Goal: Information Seeking & Learning: Find specific page/section

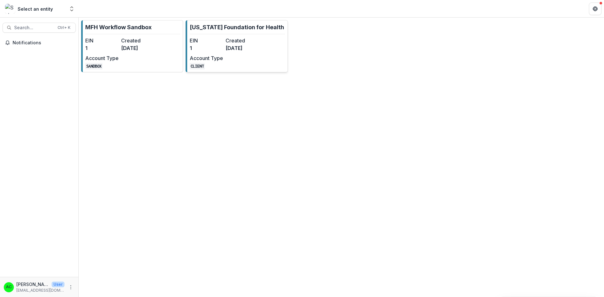
click at [229, 60] on div "EIN 1 Created 8 months ago Account Type CLIENT" at bounding box center [224, 53] width 69 height 33
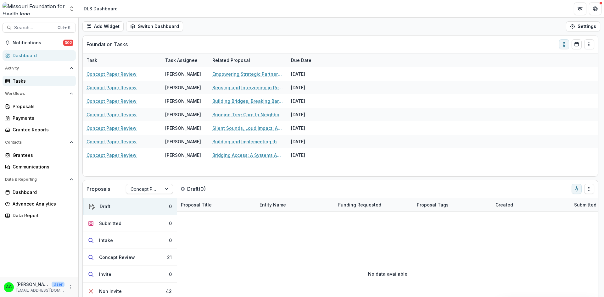
click at [23, 82] on div "Tasks" at bounding box center [42, 81] width 58 height 7
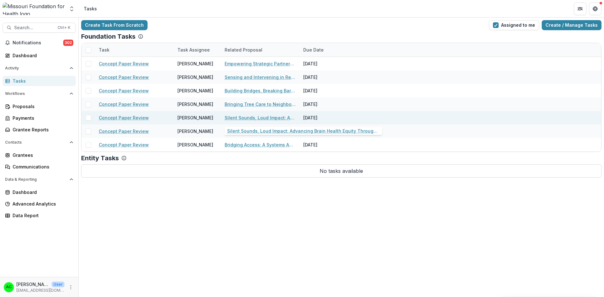
click at [228, 119] on link "Silent Sounds, Loud Impact: Advancing Brain Health Equity Through Community-Bas…" at bounding box center [260, 117] width 71 height 7
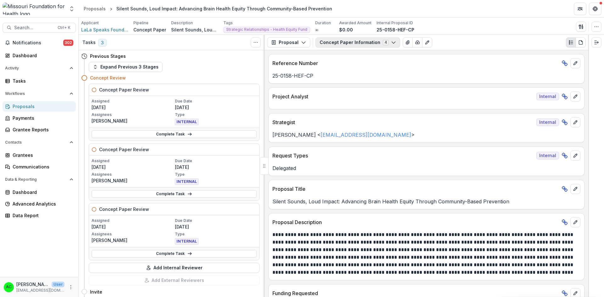
click at [362, 44] on button "Concept Paper Information 4" at bounding box center [357, 42] width 85 height 10
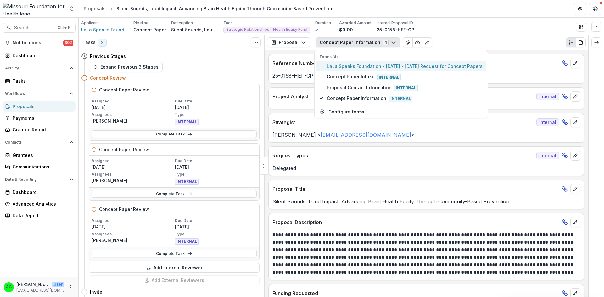
click at [350, 67] on span "LaLa Speaks Foundation - 2025 - 2025 Request for Concept Papers" at bounding box center [405, 66] width 156 height 7
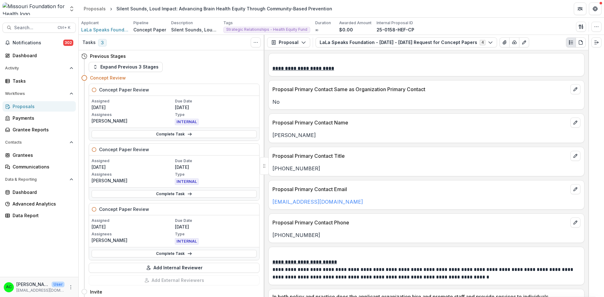
scroll to position [769, 0]
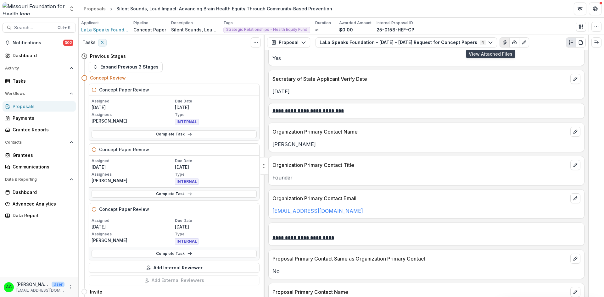
click at [503, 42] on icon "View Attached Files" at bounding box center [504, 43] width 3 height 4
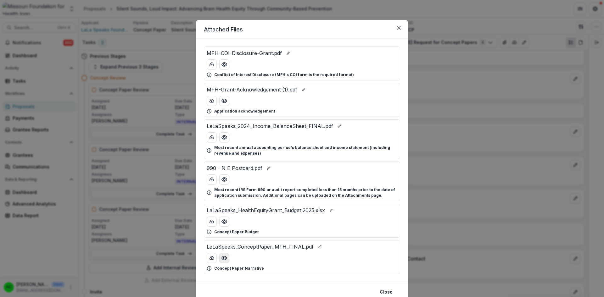
click at [226, 260] on button "Preview LaLaSpeaks_ConceptPaper_MFH_FINAL.pdf" at bounding box center [224, 258] width 10 height 10
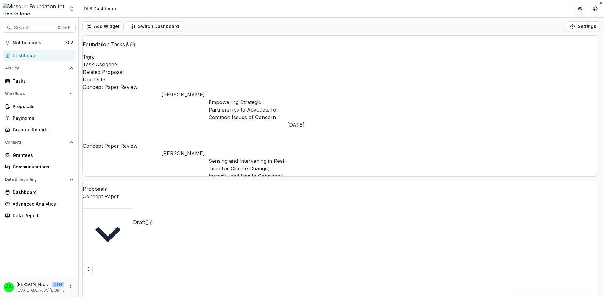
click at [22, 30] on span "Search..." at bounding box center [34, 27] width 40 height 5
type input "********"
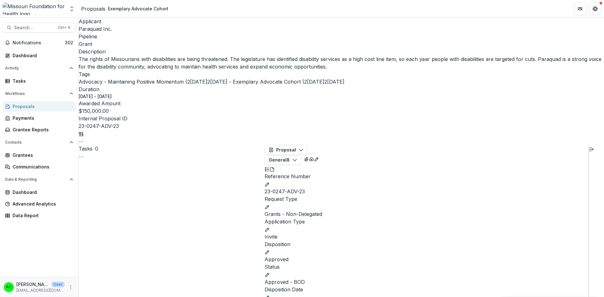
click at [301, 155] on button "General 8" at bounding box center [282, 160] width 37 height 10
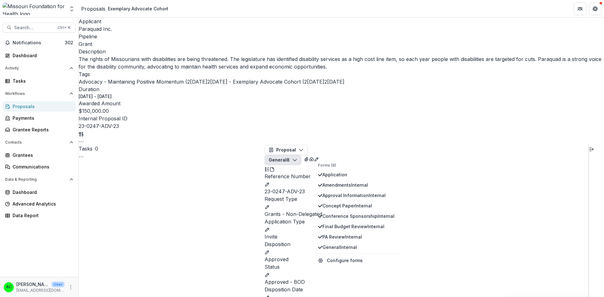
click at [512, 218] on div "Application Type Invite" at bounding box center [426, 229] width 324 height 23
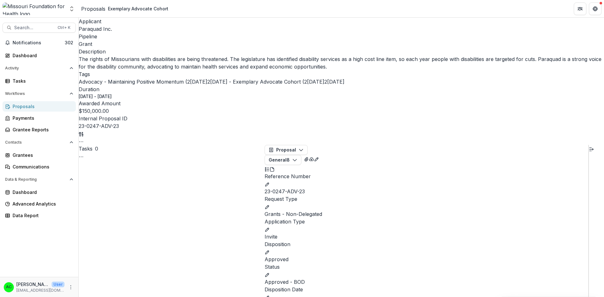
scroll to position [314, 0]
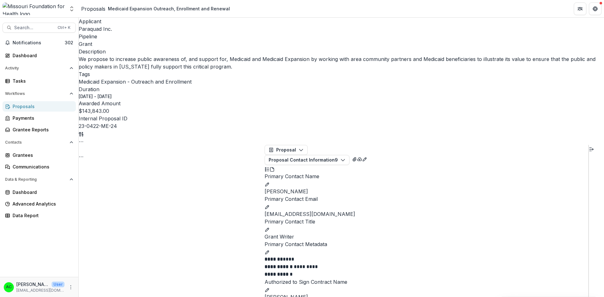
click at [329, 155] on button "Proposal Contact Information 9" at bounding box center [306, 160] width 85 height 10
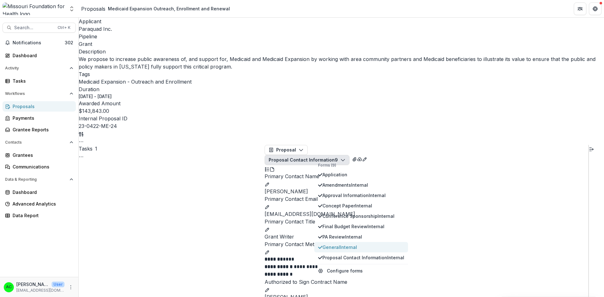
click at [334, 244] on span "General Internal" at bounding box center [363, 247] width 82 height 7
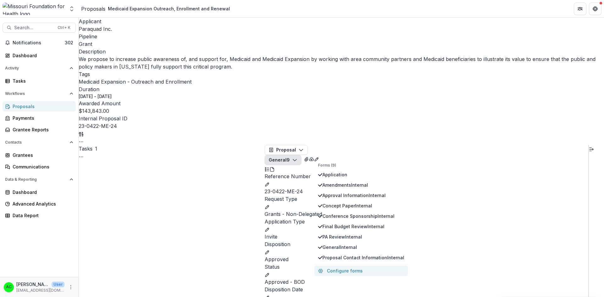
scroll to position [314, 0]
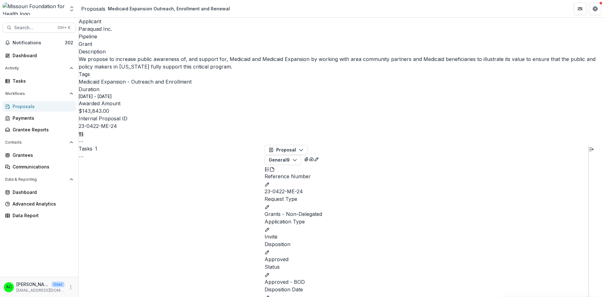
click at [29, 29] on span "Search..." at bounding box center [34, 27] width 40 height 5
type input "**********"
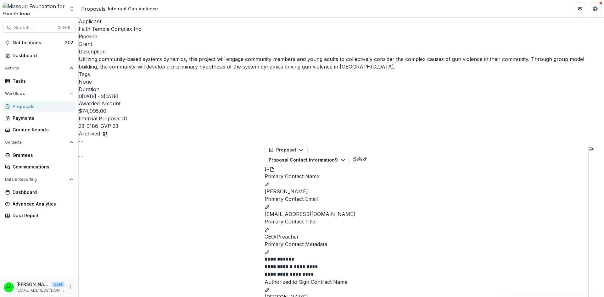
click at [323, 155] on button "Proposal Contact Information 9" at bounding box center [306, 160] width 85 height 10
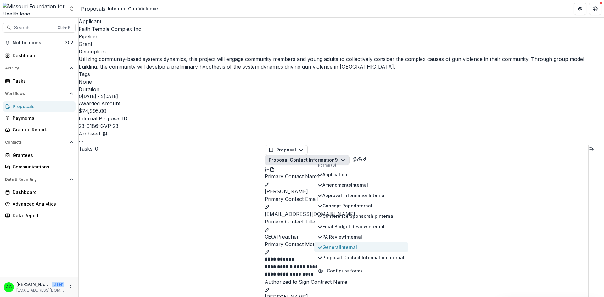
click at [334, 244] on span "General Internal" at bounding box center [363, 247] width 82 height 7
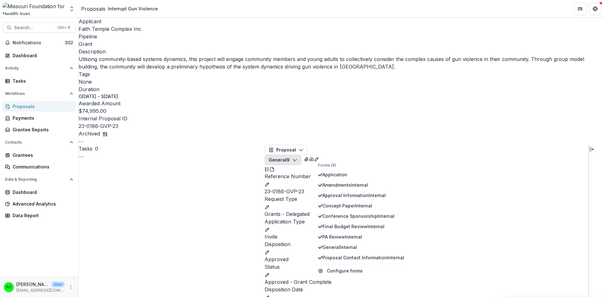
scroll to position [252, 0]
click at [87, 29] on span "Faith Temple Complex Inc" at bounding box center [110, 29] width 63 height 6
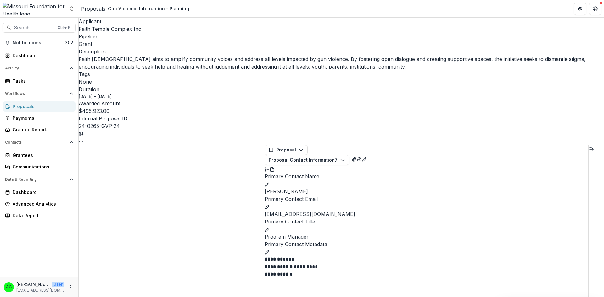
click at [330, 155] on button "Proposal Contact Information 7" at bounding box center [306, 160] width 85 height 10
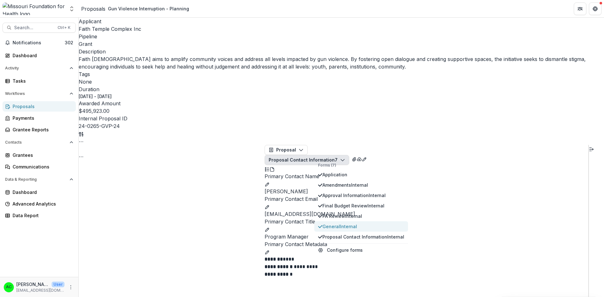
click at [330, 223] on span "General Internal" at bounding box center [363, 226] width 82 height 7
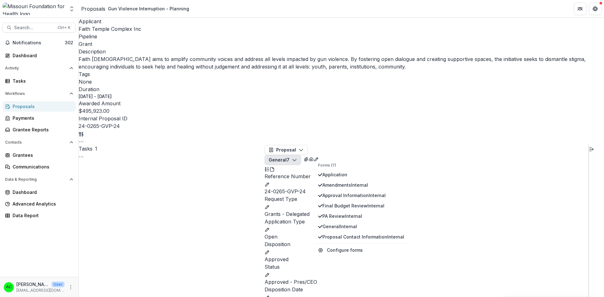
scroll to position [314, 0]
click at [22, 23] on button "Search... Ctrl + K" at bounding box center [39, 28] width 73 height 10
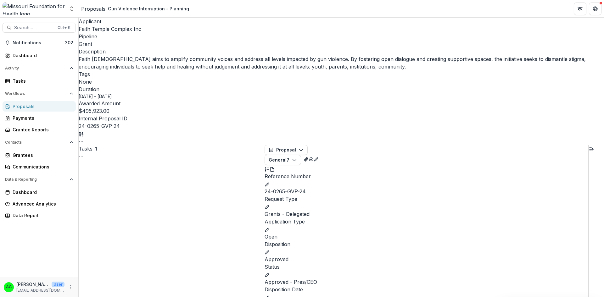
type input "**********"
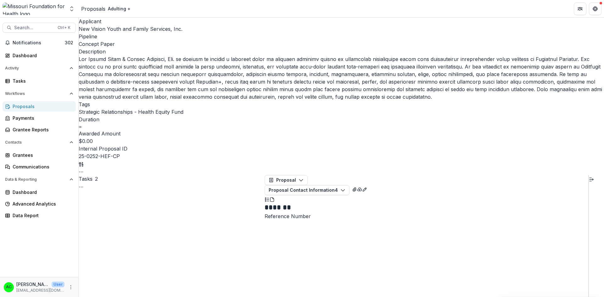
click at [341, 185] on button "Proposal Contact Information 4" at bounding box center [306, 190] width 85 height 10
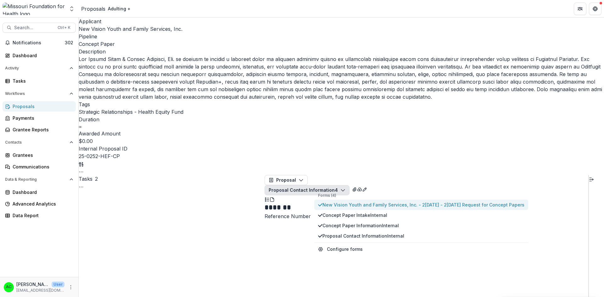
click at [338, 202] on span "New Vision Youth and Family Services, Inc. - 2[DATE] - 2[DATE] Request for Conc…" at bounding box center [423, 205] width 202 height 7
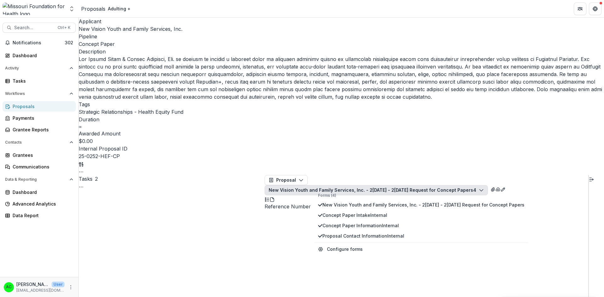
scroll to position [1226, 0]
